Goal: Task Accomplishment & Management: Complete application form

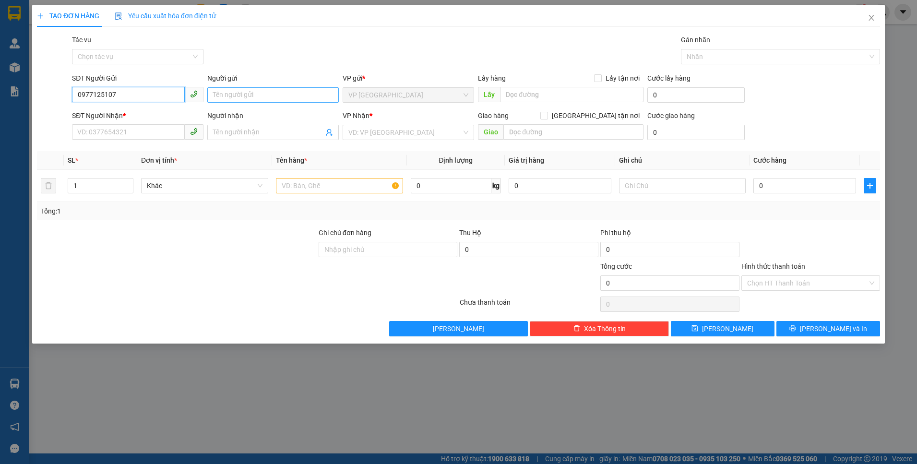
type input "0977125107"
click at [249, 96] on input "Người gửi" at bounding box center [272, 94] width 131 height 15
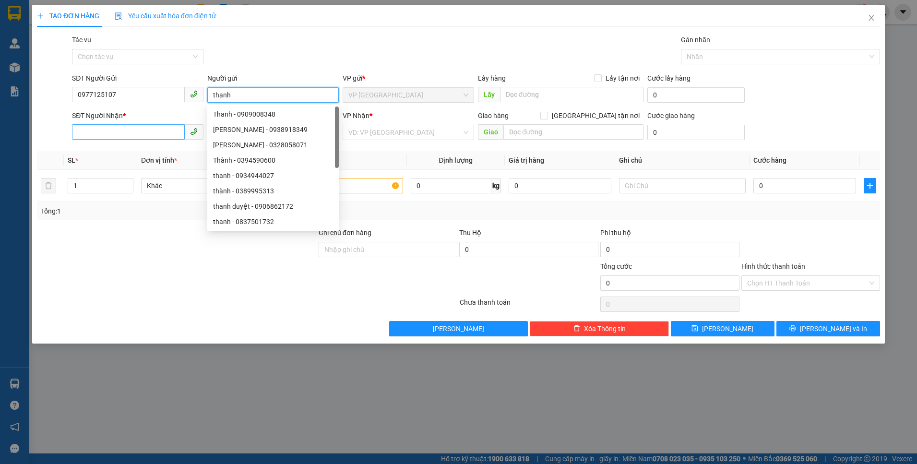
type input "thanh"
click at [122, 131] on input "SĐT Người Nhận *" at bounding box center [128, 131] width 113 height 15
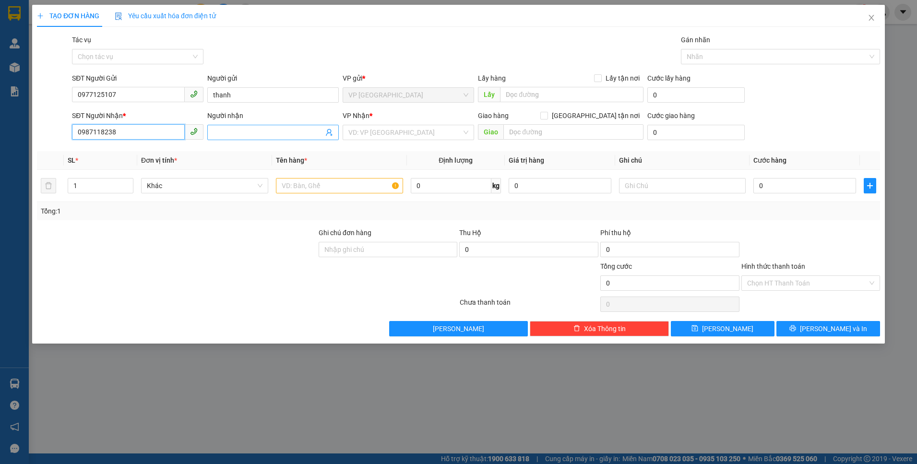
type input "0987118238"
click at [271, 138] on span at bounding box center [272, 132] width 131 height 15
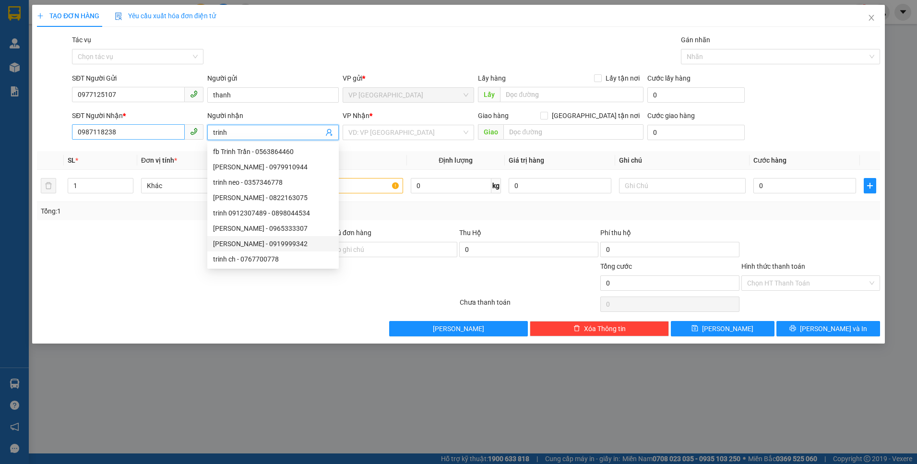
type input "trinh"
click at [135, 138] on div "SĐT Người Nhận * 0987118238" at bounding box center [137, 127] width 131 height 34
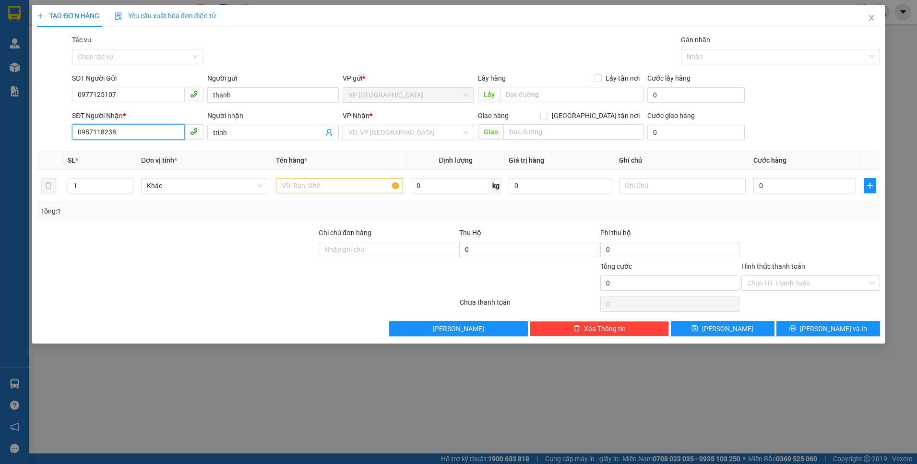
click at [139, 135] on input "0987118238" at bounding box center [128, 131] width 113 height 15
type input "0987118236"
click at [352, 189] on input "text" at bounding box center [339, 185] width 127 height 15
type input "t - trái cây"
click at [412, 142] on div "VP Nhận * VD: VP [GEOGRAPHIC_DATA]" at bounding box center [408, 127] width 131 height 34
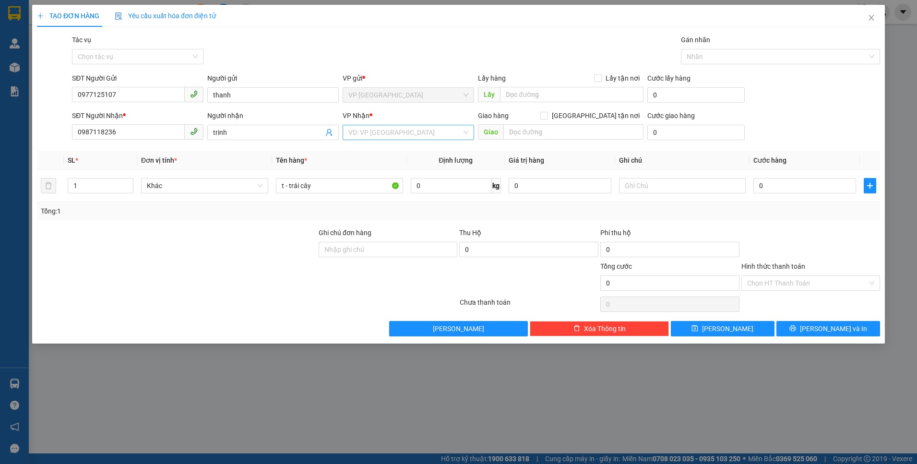
click at [412, 135] on input "search" at bounding box center [404, 132] width 113 height 14
click at [385, 155] on div "LaGi" at bounding box center [408, 151] width 120 height 11
click at [427, 193] on input "0" at bounding box center [451, 185] width 81 height 15
type input "10"
click at [783, 184] on input "0" at bounding box center [804, 185] width 103 height 15
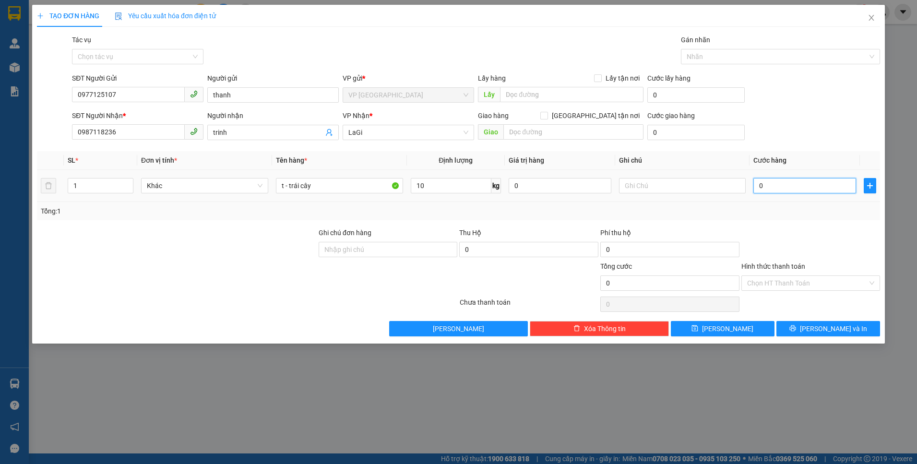
type input "5"
type input "50"
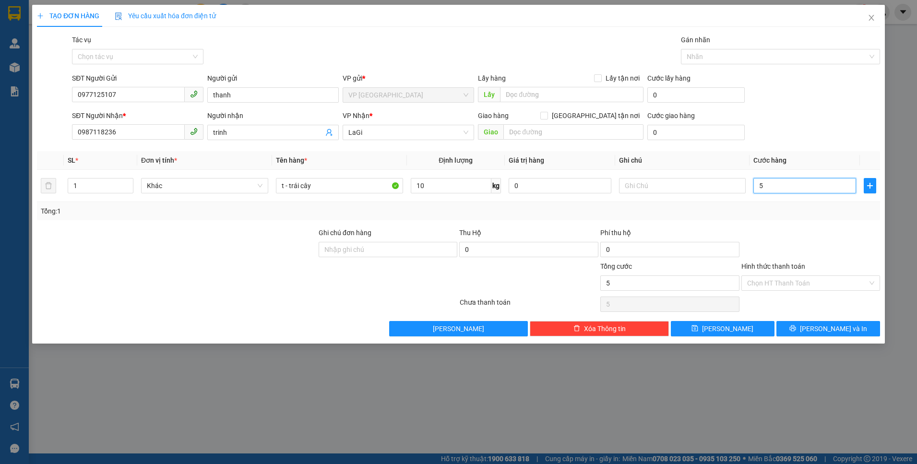
type input "50"
type input "50.000"
drag, startPoint x: 794, startPoint y: 283, endPoint x: 778, endPoint y: 289, distance: 17.0
click at [794, 284] on input "Hình thức thanh toán" at bounding box center [807, 283] width 121 height 14
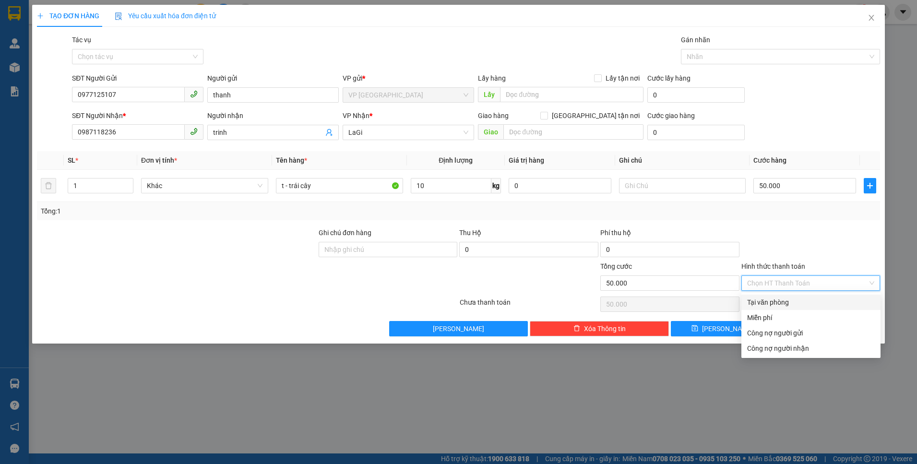
drag, startPoint x: 780, startPoint y: 297, endPoint x: 774, endPoint y: 296, distance: 5.4
click at [779, 297] on div "Tại văn phòng" at bounding box center [811, 302] width 128 height 11
type input "0"
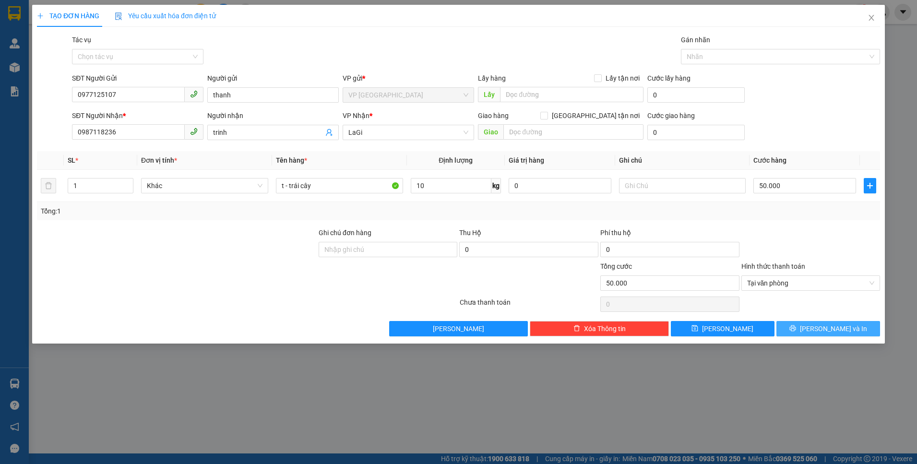
drag, startPoint x: 821, startPoint y: 331, endPoint x: 779, endPoint y: 297, distance: 53.6
click at [821, 331] on span "[PERSON_NAME] và In" at bounding box center [833, 328] width 67 height 11
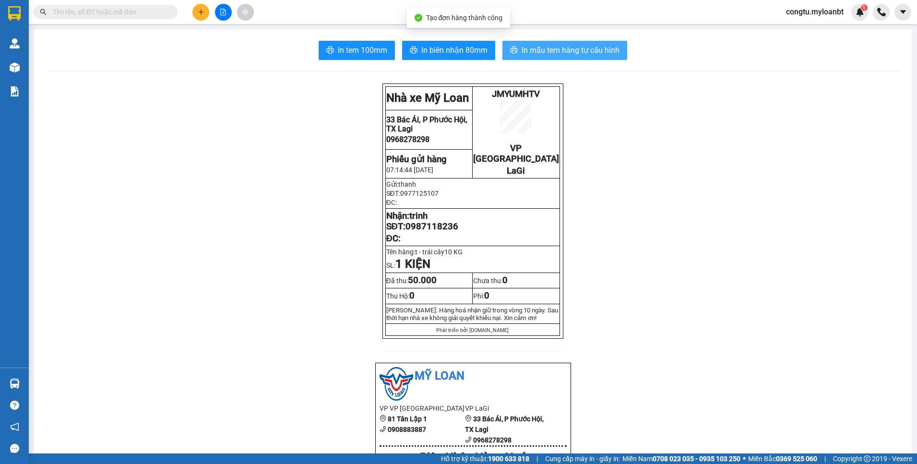
drag, startPoint x: 557, startPoint y: 47, endPoint x: 558, endPoint y: 63, distance: 15.4
click at [557, 47] on span "In mẫu tem hàng tự cấu hình" at bounding box center [570, 50] width 98 height 12
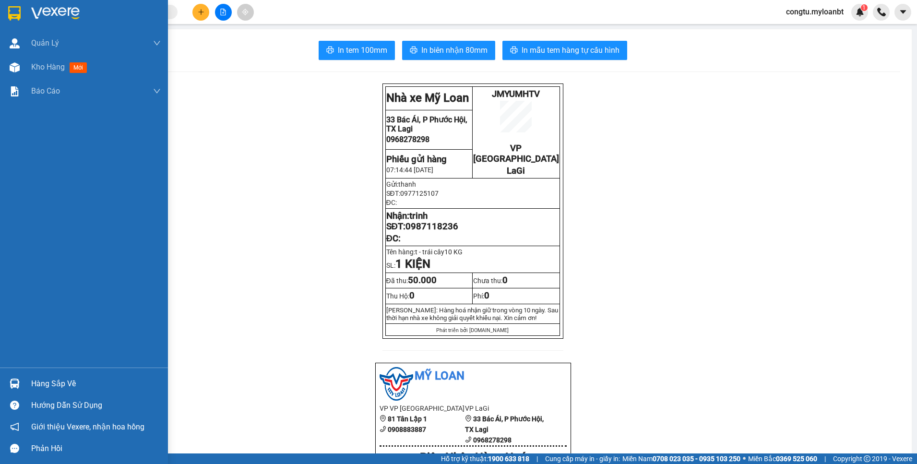
drag, startPoint x: 24, startPoint y: 382, endPoint x: 143, endPoint y: 362, distance: 120.6
click at [25, 381] on div "Hàng sắp về" at bounding box center [84, 384] width 168 height 22
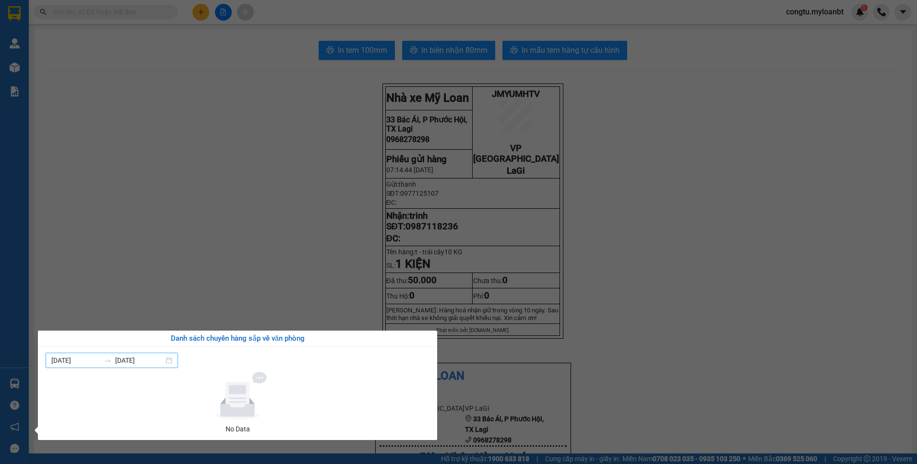
click at [139, 360] on input "[DATE]" at bounding box center [139, 360] width 48 height 11
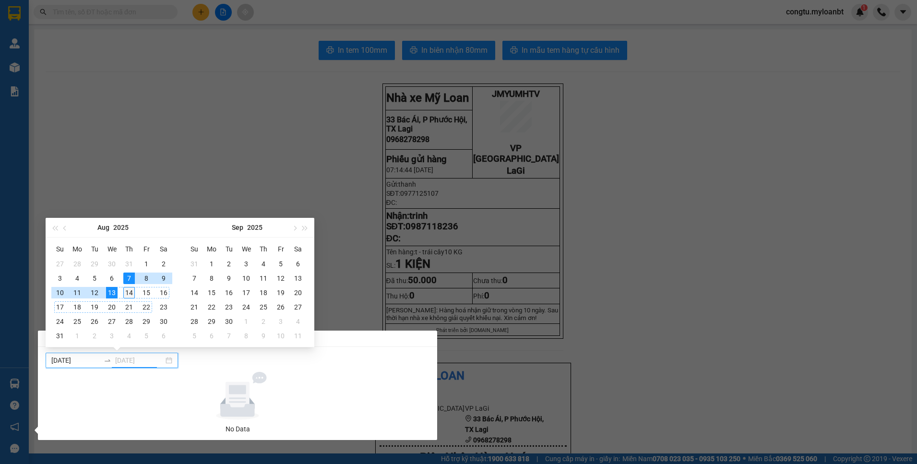
type input "[DATE]"
click at [131, 294] on div "14" at bounding box center [129, 293] width 12 height 12
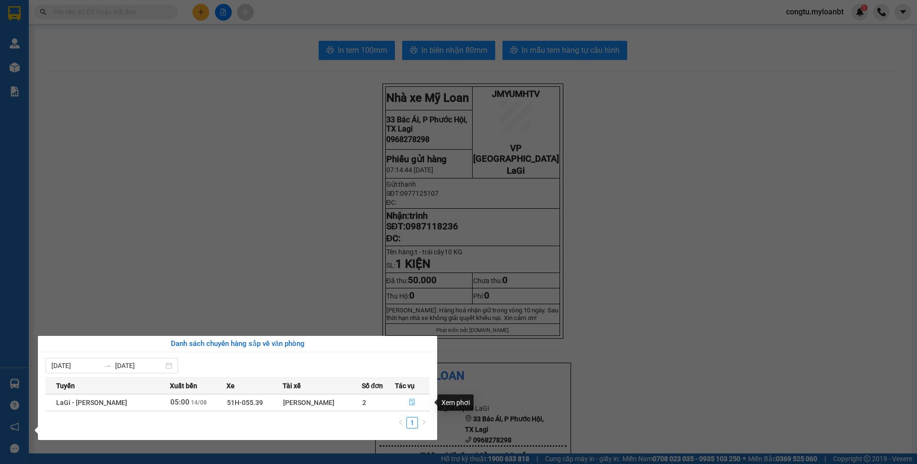
click at [407, 404] on button "button" at bounding box center [412, 402] width 34 height 15
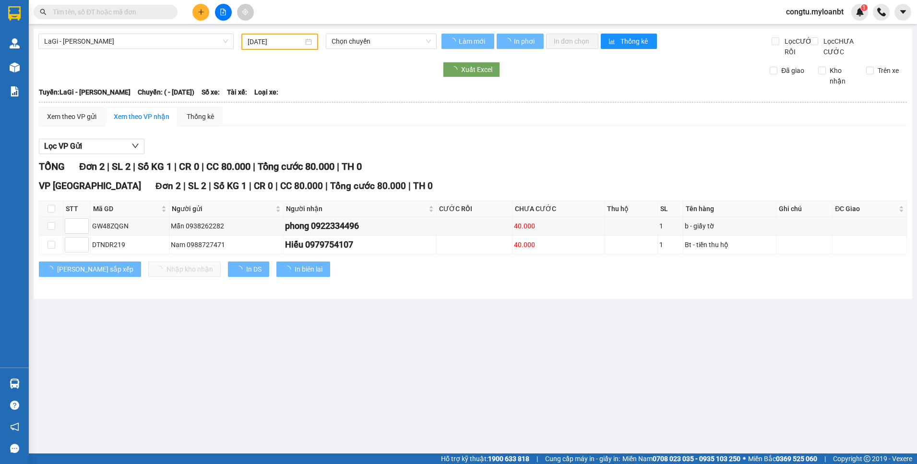
type input "[DATE]"
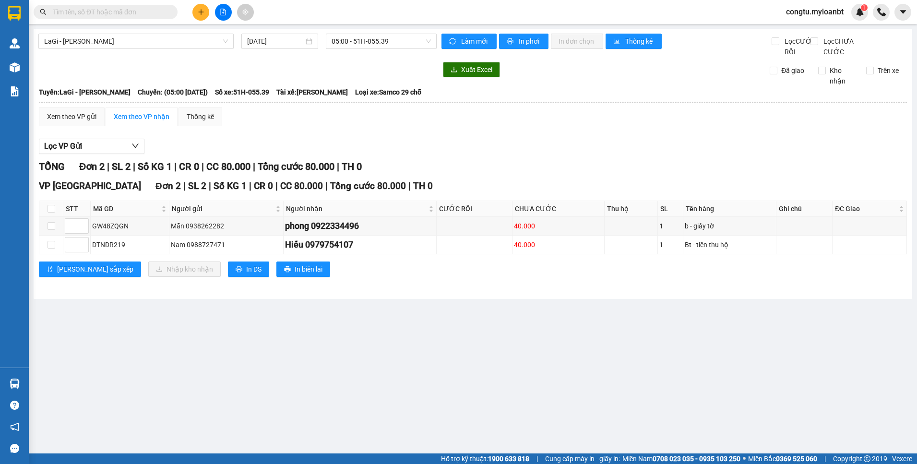
drag, startPoint x: 572, startPoint y: 154, endPoint x: 405, endPoint y: 196, distance: 172.5
click at [572, 154] on div "Lọc VP Gửi" at bounding box center [473, 147] width 868 height 16
click at [198, 11] on icon "plus" at bounding box center [201, 12] width 7 height 7
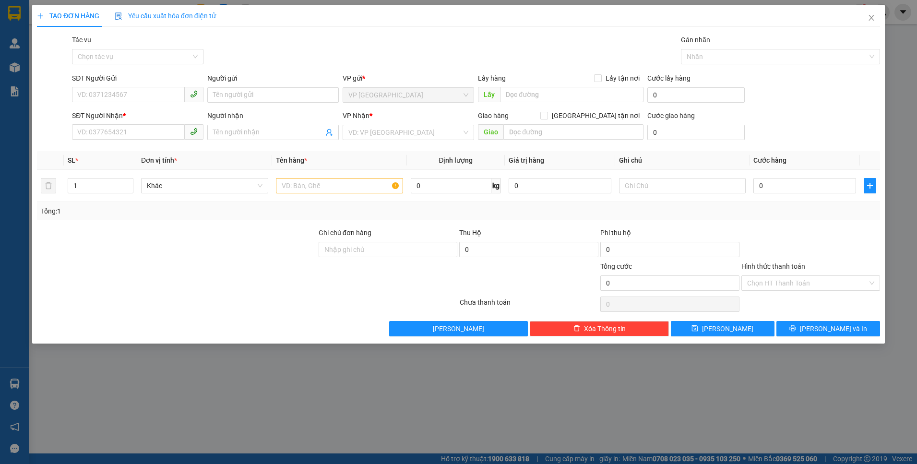
drag, startPoint x: 96, startPoint y: 163, endPoint x: 93, endPoint y: 151, distance: 12.3
click at [93, 152] on th "SL *" at bounding box center [100, 160] width 73 height 19
click at [98, 141] on div "SĐT Người Nhận * VD: 0377654321" at bounding box center [137, 127] width 131 height 34
click at [98, 140] on span at bounding box center [137, 132] width 131 height 15
click at [139, 158] on div "0985284264 - [PERSON_NAME]" at bounding box center [137, 151] width 131 height 15
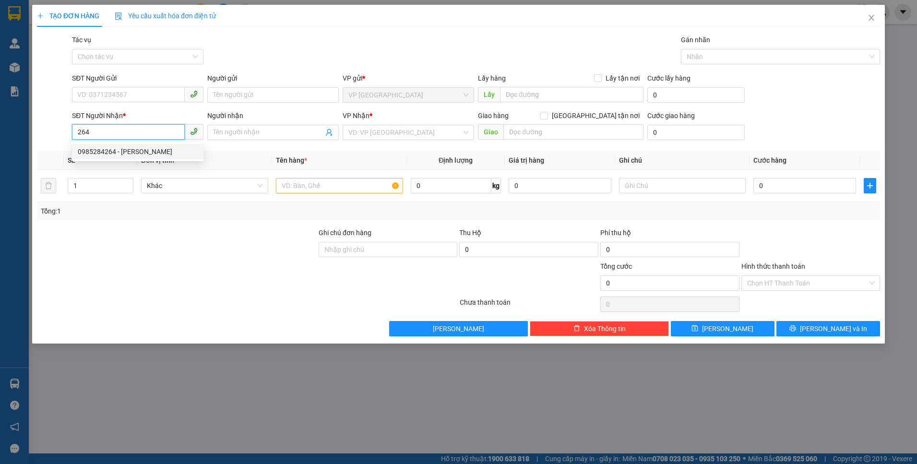
type input "0985284264"
type input "Dương"
type input "183 thống nhất"
click at [139, 155] on div "0985284264 - [PERSON_NAME]" at bounding box center [138, 151] width 120 height 11
type input "0985284264"
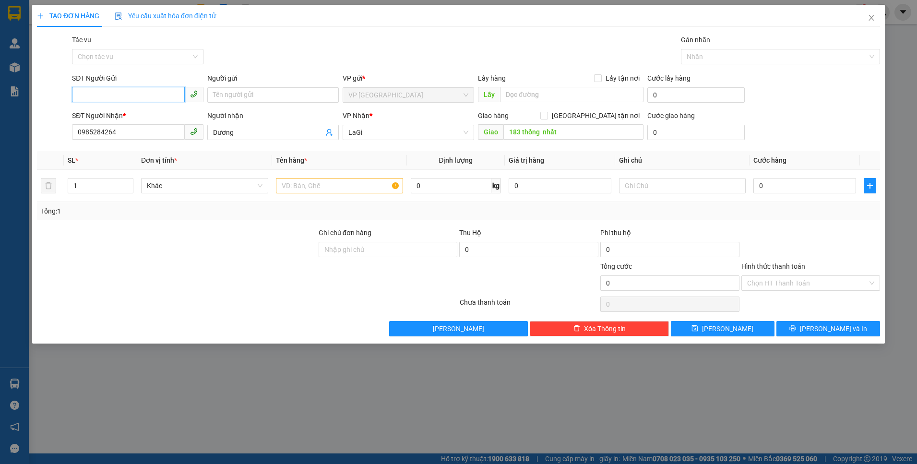
click at [133, 99] on input "SĐT Người Gửi" at bounding box center [128, 94] width 113 height 15
click at [133, 98] on input "SĐT Người Gửi" at bounding box center [128, 94] width 113 height 15
drag, startPoint x: 134, startPoint y: 111, endPoint x: 222, endPoint y: 142, distance: 93.3
click at [139, 113] on div "0969695545 - hảo" at bounding box center [138, 114] width 120 height 11
type input "0969695545"
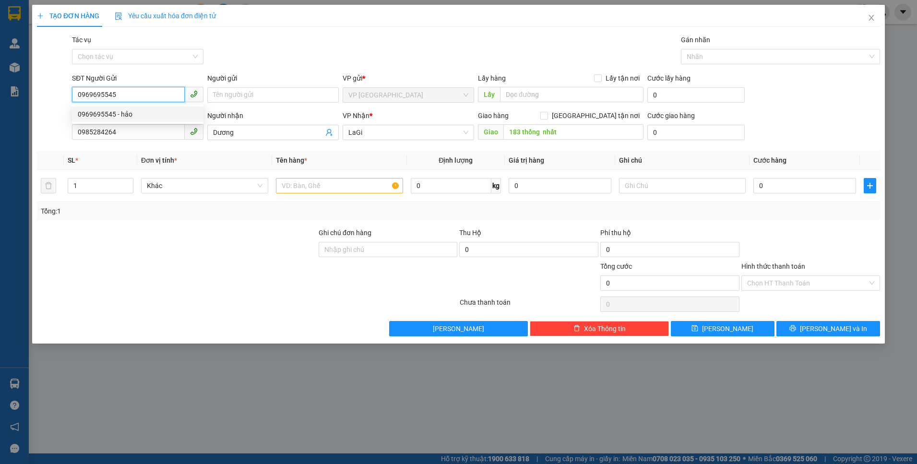
type input "hảo"
click at [315, 194] on div at bounding box center [339, 185] width 127 height 19
click at [318, 186] on input "text" at bounding box center [339, 185] width 127 height 15
type input "2"
click at [130, 181] on span "up" at bounding box center [128, 183] width 6 height 6
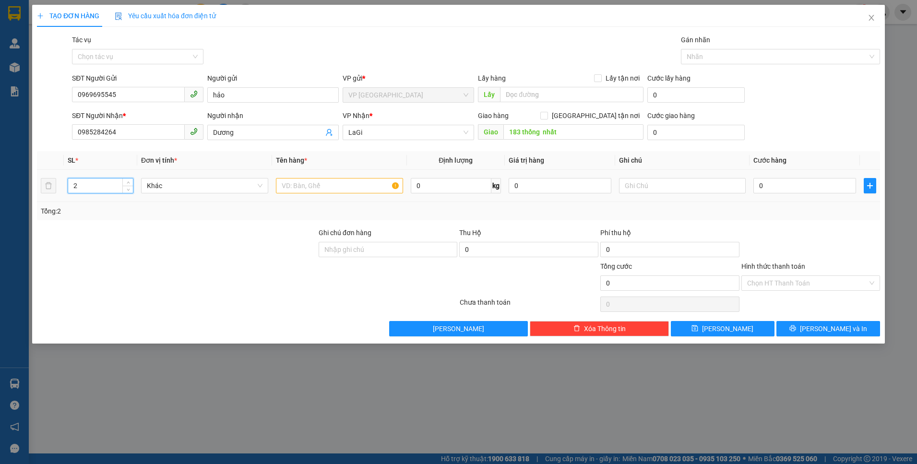
click at [320, 196] on td at bounding box center [339, 186] width 135 height 32
click at [319, 189] on input "text" at bounding box center [339, 185] width 127 height 15
type input "t - gà"
click at [743, 179] on input "text" at bounding box center [682, 185] width 127 height 15
click at [789, 181] on input "0" at bounding box center [804, 185] width 103 height 15
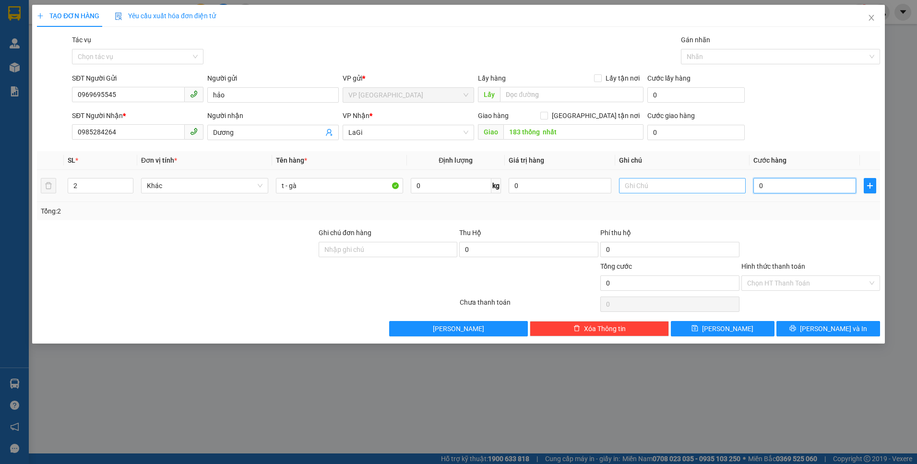
type input "1"
type input "16"
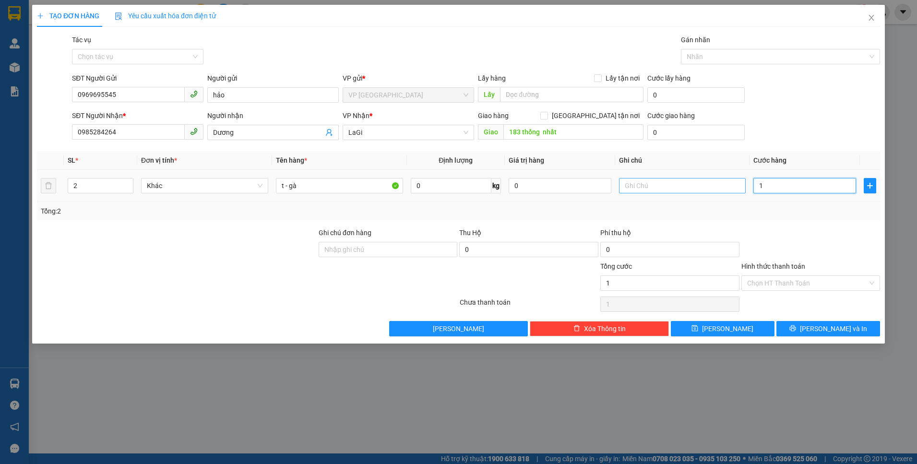
type input "16"
type input "160"
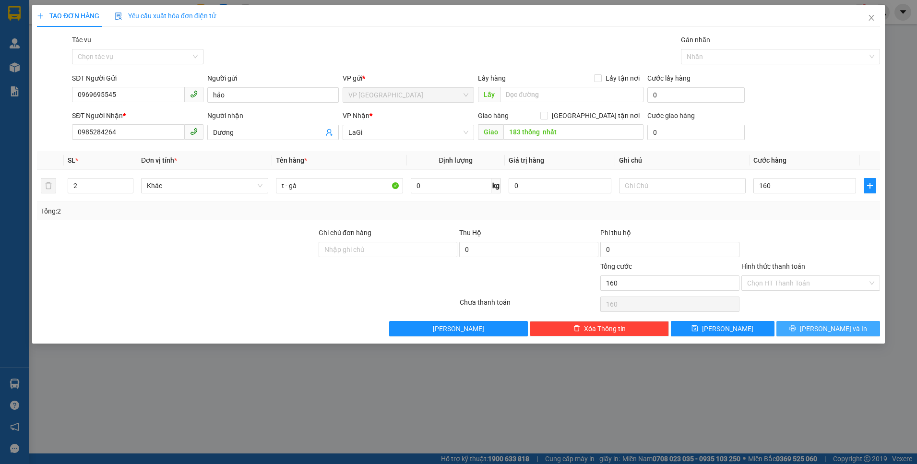
type input "160.000"
click at [819, 325] on span "[PERSON_NAME] và In" at bounding box center [833, 328] width 67 height 11
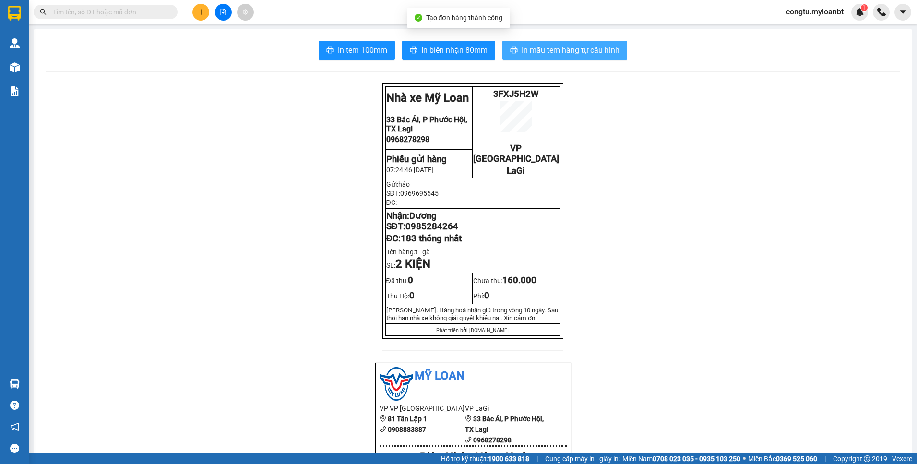
click at [559, 50] on span "In mẫu tem hàng tự cấu hình" at bounding box center [570, 50] width 98 height 12
click at [539, 50] on span "In mẫu tem hàng tự cấu hình" at bounding box center [570, 50] width 98 height 12
